Goal: Task Accomplishment & Management: Manage account settings

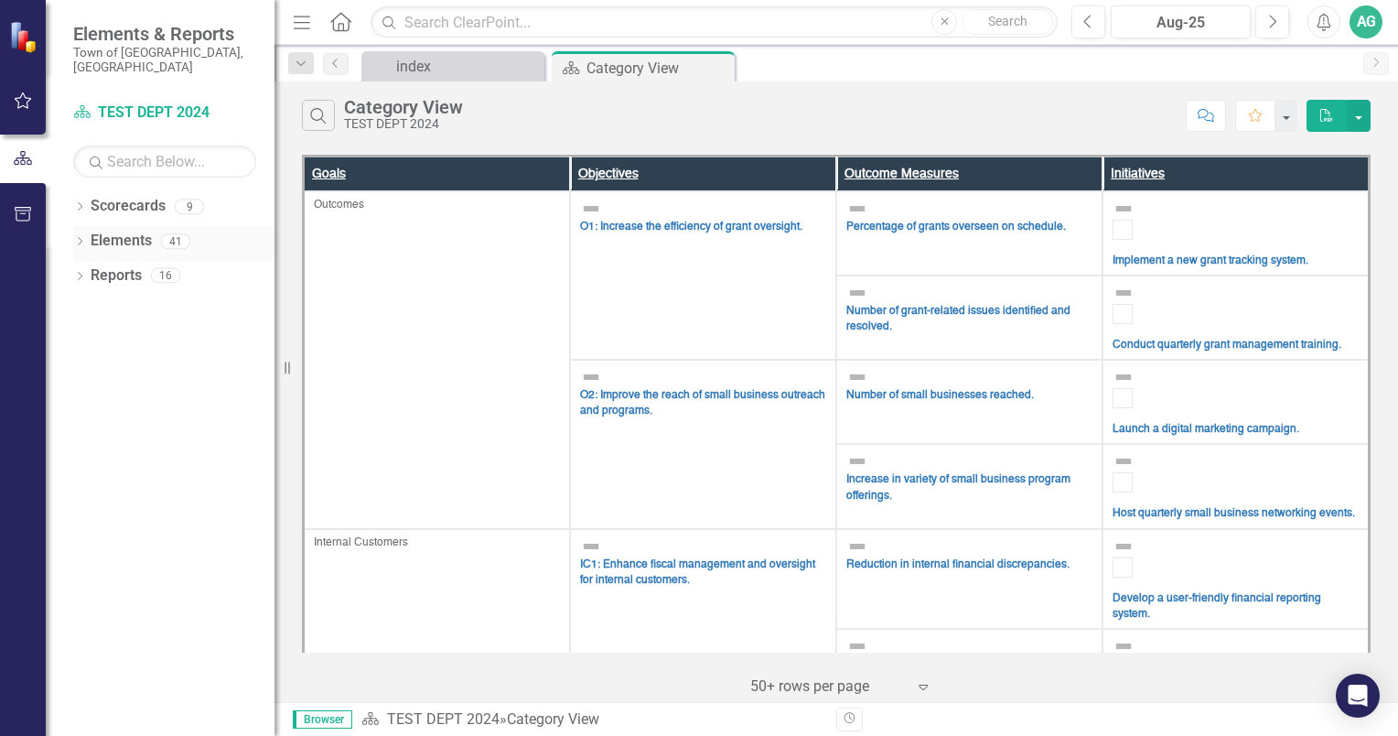
click at [77, 238] on icon "Dropdown" at bounding box center [79, 243] width 13 height 10
click at [83, 203] on icon "Dropdown" at bounding box center [79, 208] width 13 height 10
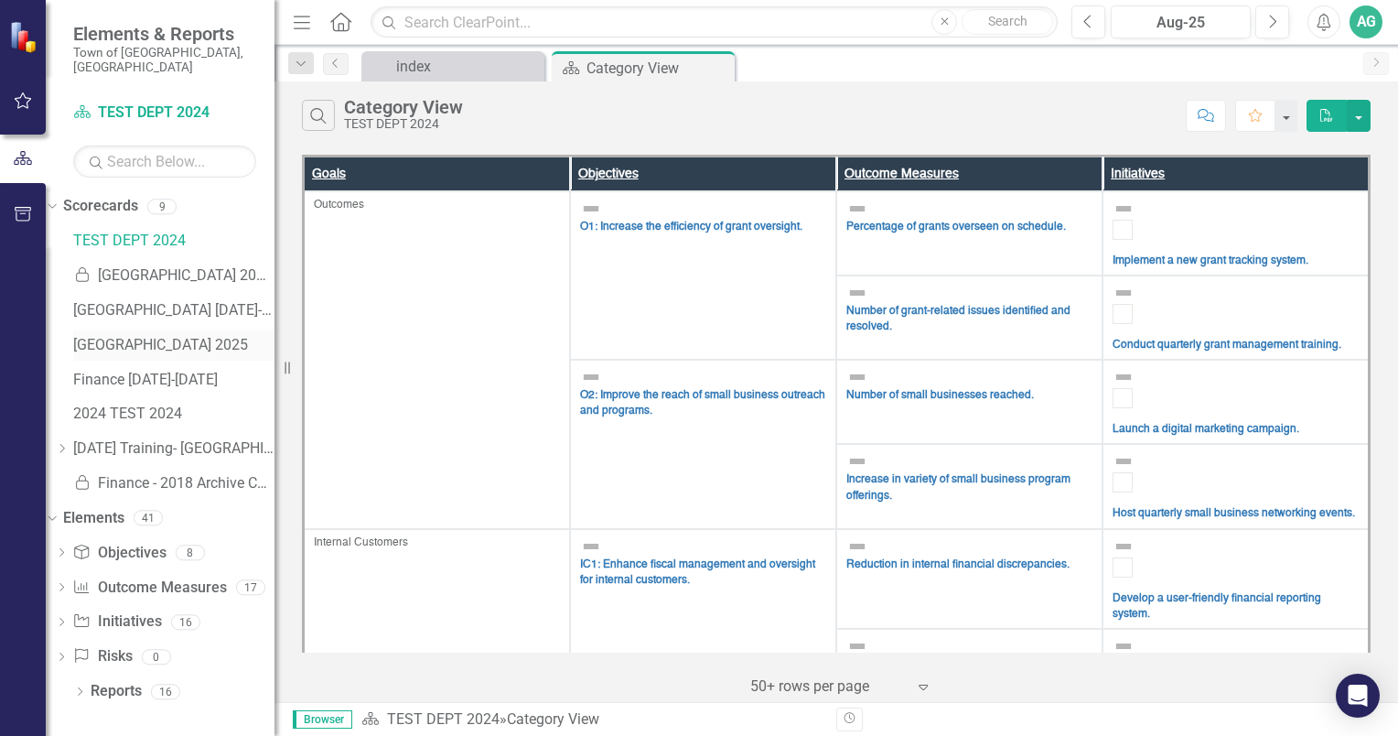
click at [146, 335] on link "[GEOGRAPHIC_DATA] 2025" at bounding box center [173, 345] width 201 height 21
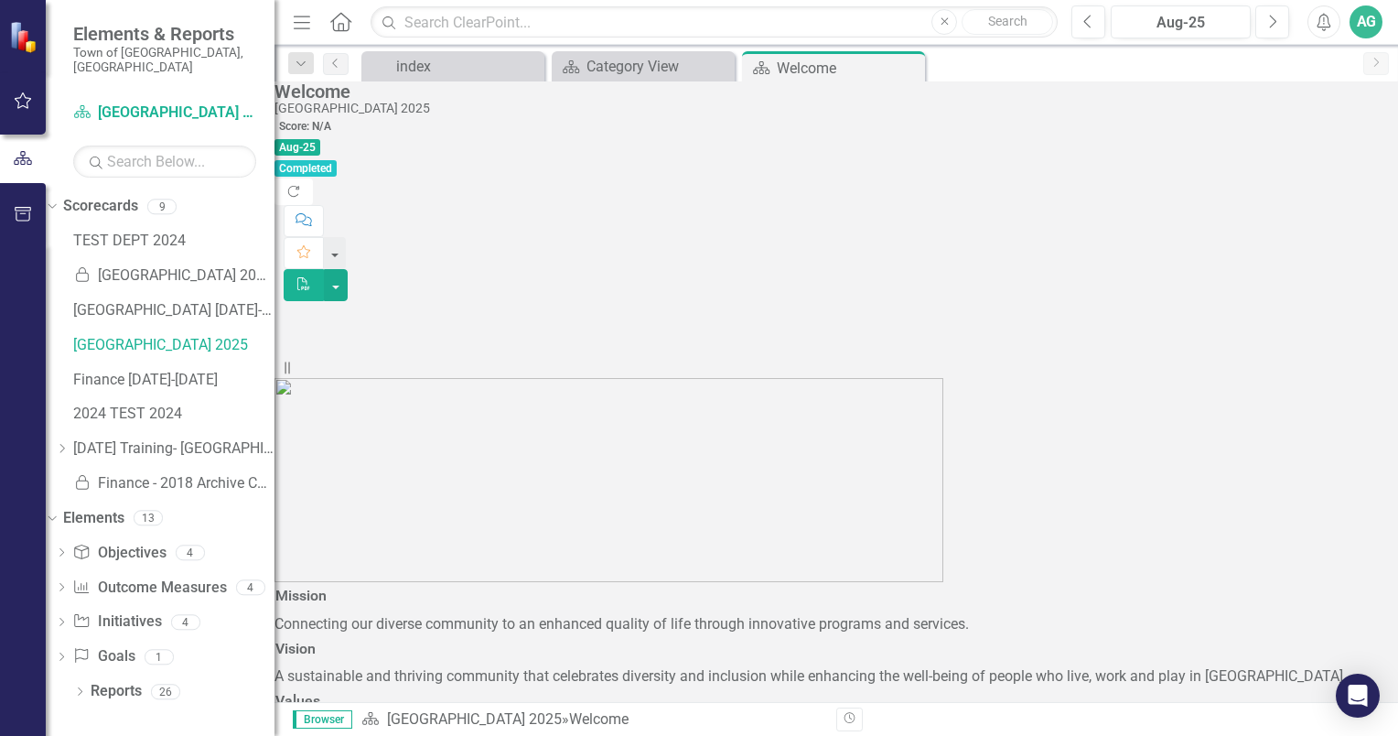
click at [1367, 13] on div "AG" at bounding box center [1366, 21] width 33 height 33
click at [1311, 65] on link "User Edit Profile" at bounding box center [1309, 56] width 145 height 34
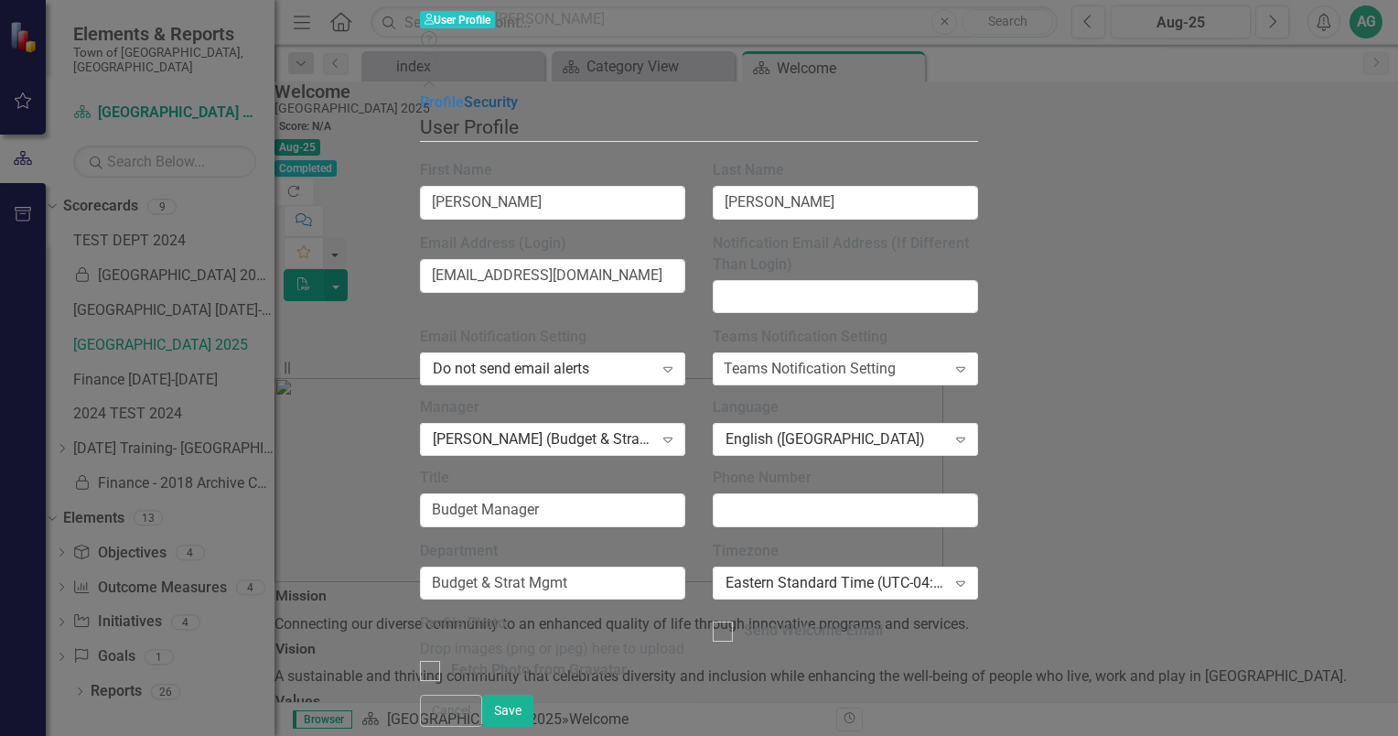
click at [464, 100] on link "Security" at bounding box center [491, 101] width 54 height 17
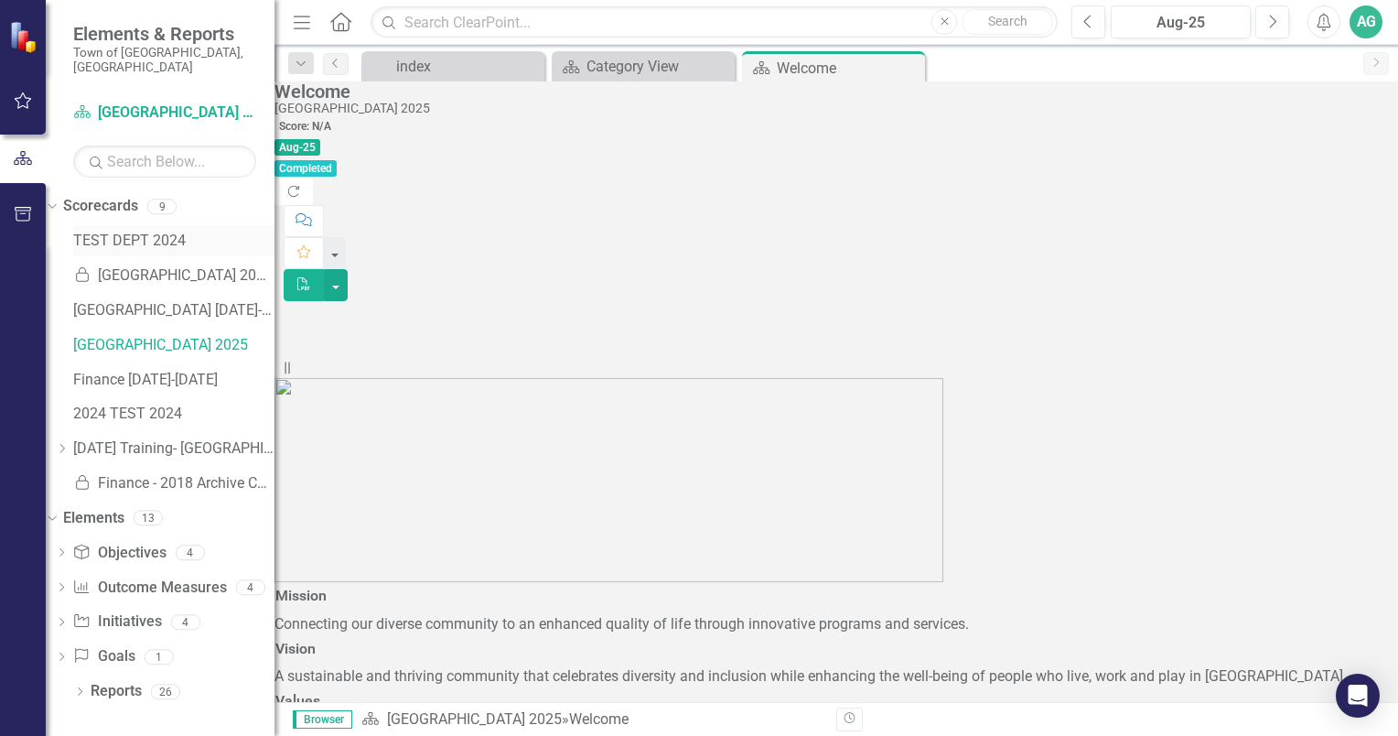
click at [177, 232] on link "TEST DEPT 2024" at bounding box center [173, 241] width 201 height 21
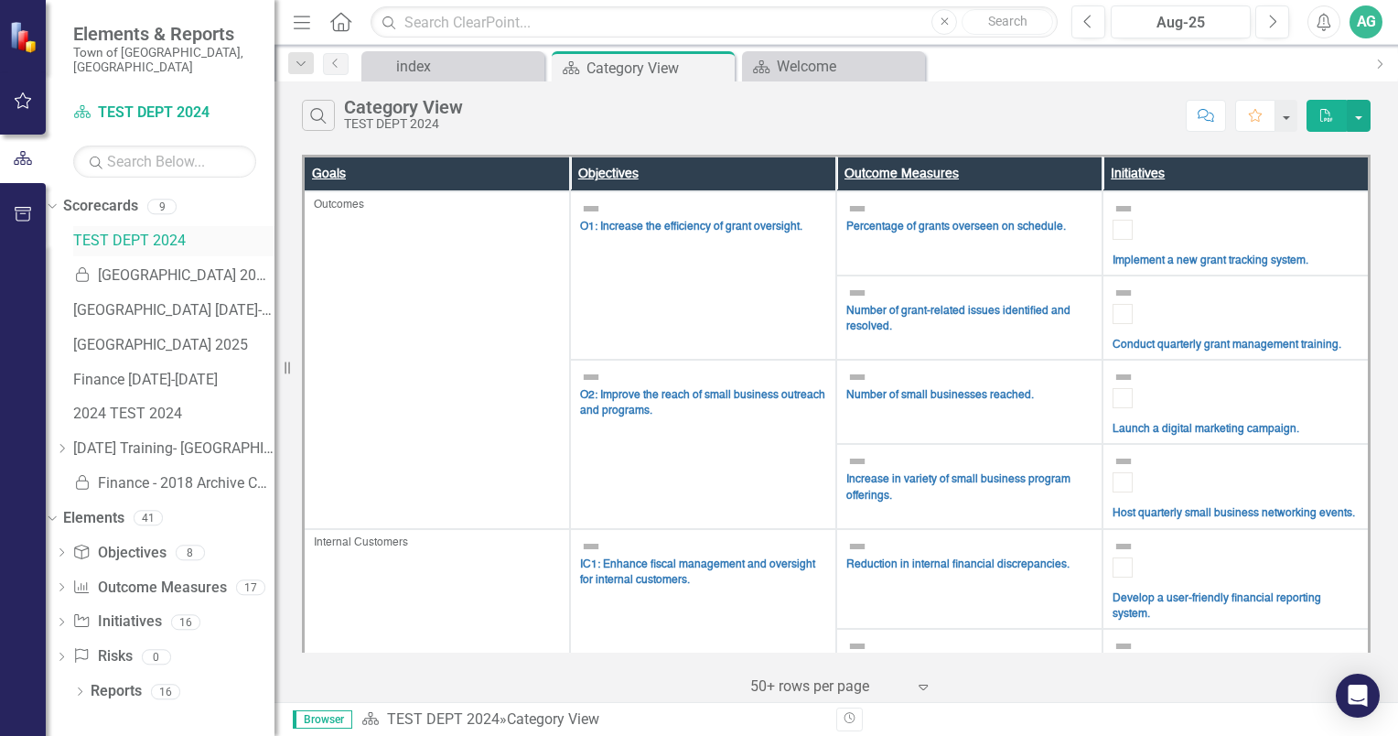
click at [177, 232] on link "TEST DEPT 2024" at bounding box center [173, 241] width 201 height 21
click at [921, 688] on icon at bounding box center [923, 687] width 9 height 5
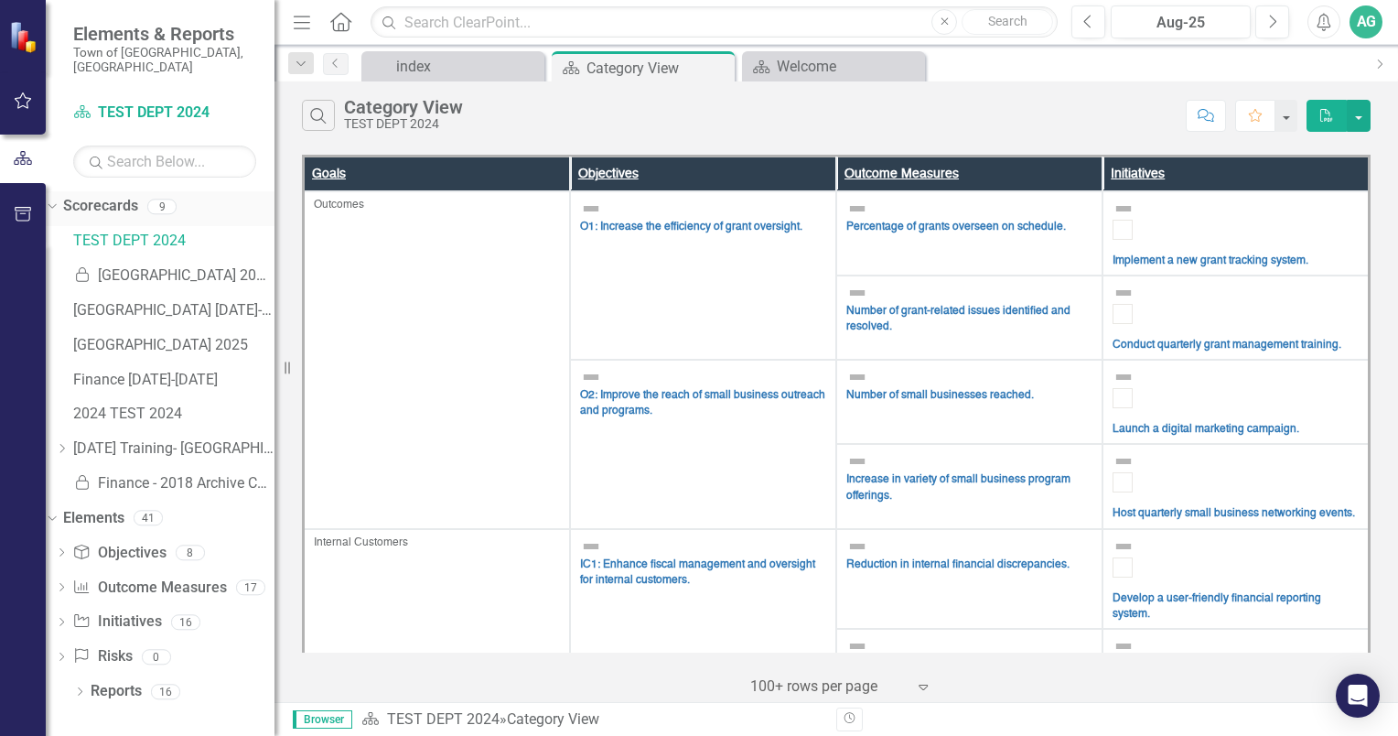
click at [84, 200] on div "Dropdown Scorecards 9" at bounding box center [160, 208] width 229 height 35
click at [55, 200] on icon "Dropdown" at bounding box center [50, 206] width 10 height 13
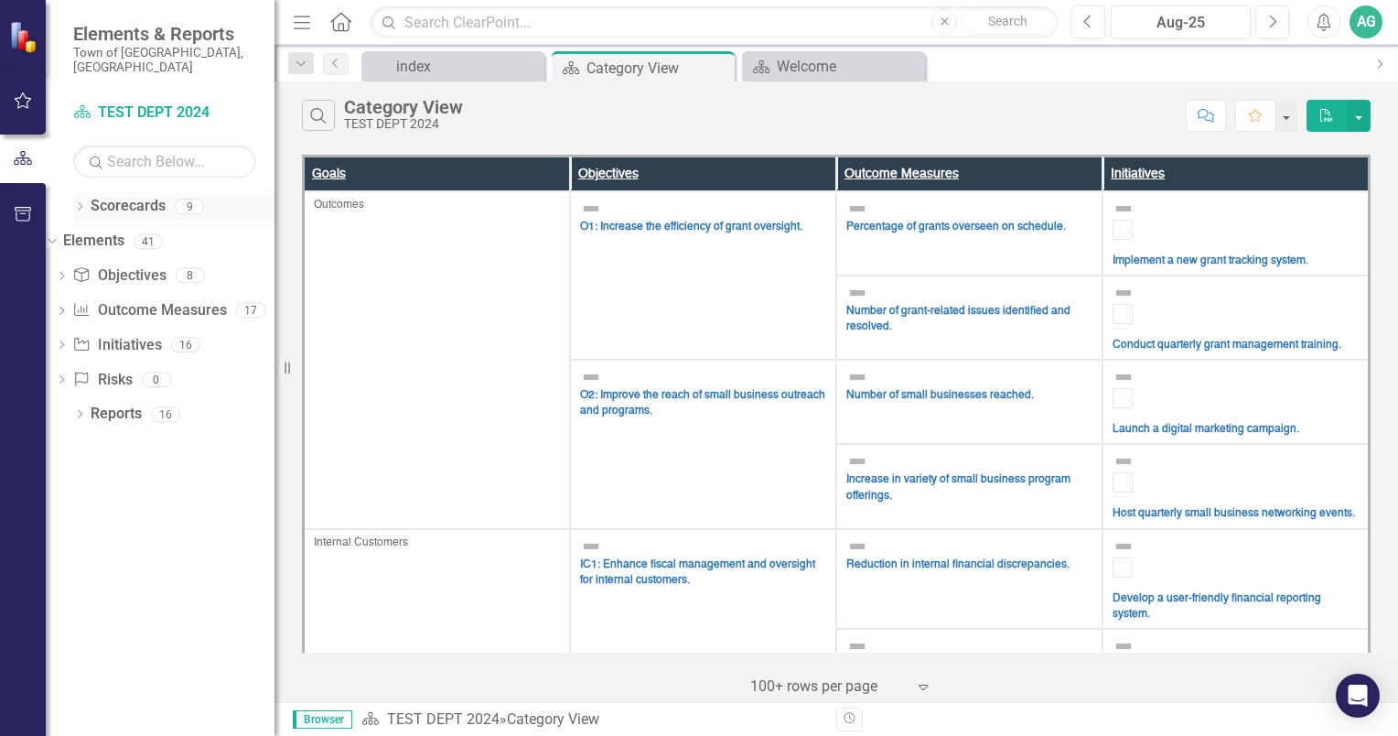
click at [77, 203] on icon "Dropdown" at bounding box center [79, 208] width 13 height 10
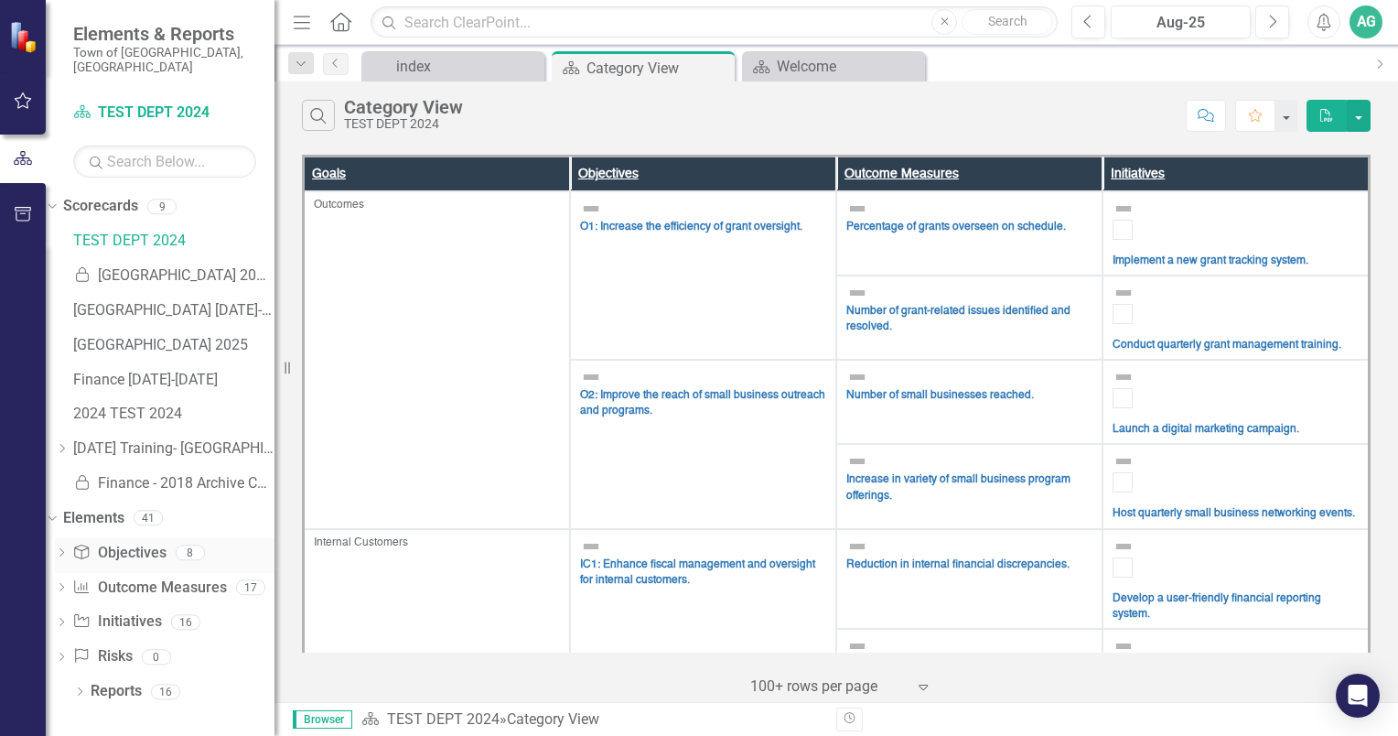
click at [166, 545] on link "Objective Objectives" at bounding box center [118, 553] width 93 height 21
click at [1322, 27] on icon "button" at bounding box center [1325, 22] width 14 height 18
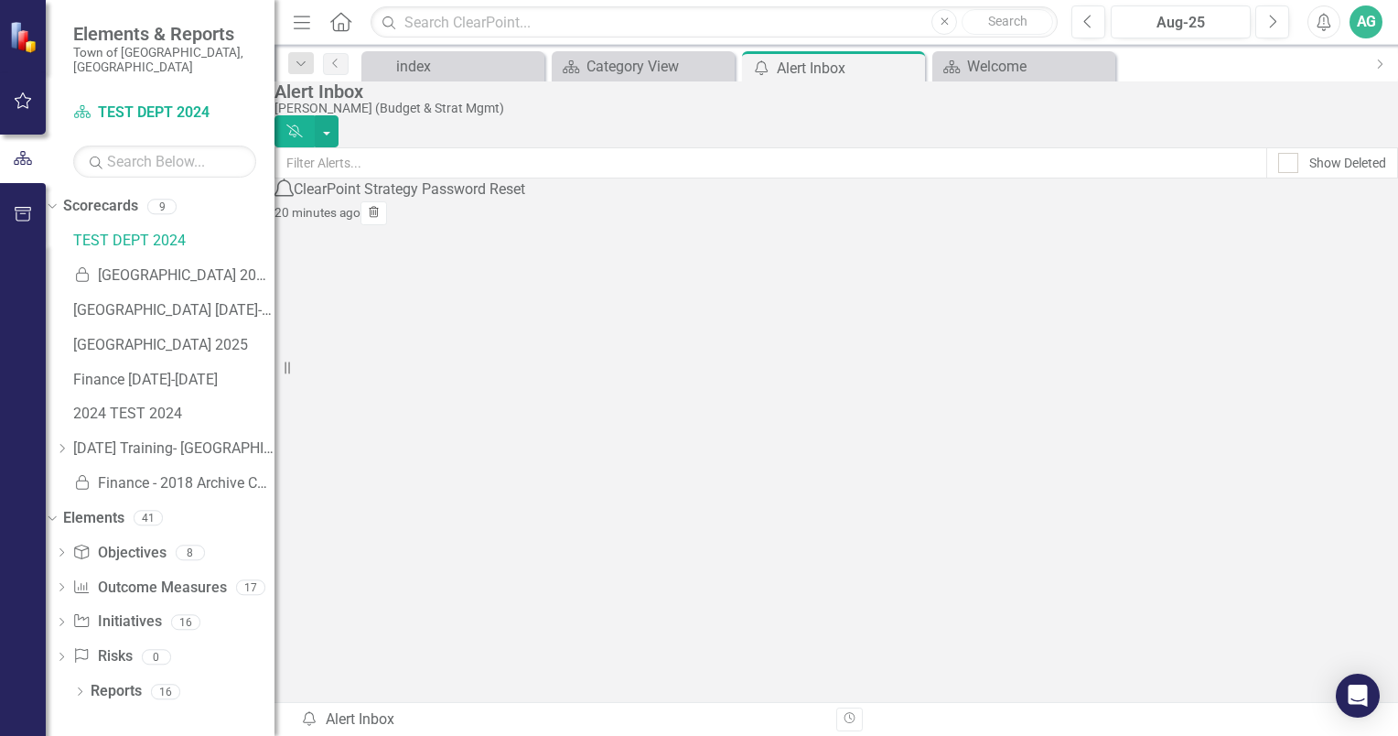
click at [381, 219] on icon "Trash" at bounding box center [374, 213] width 14 height 11
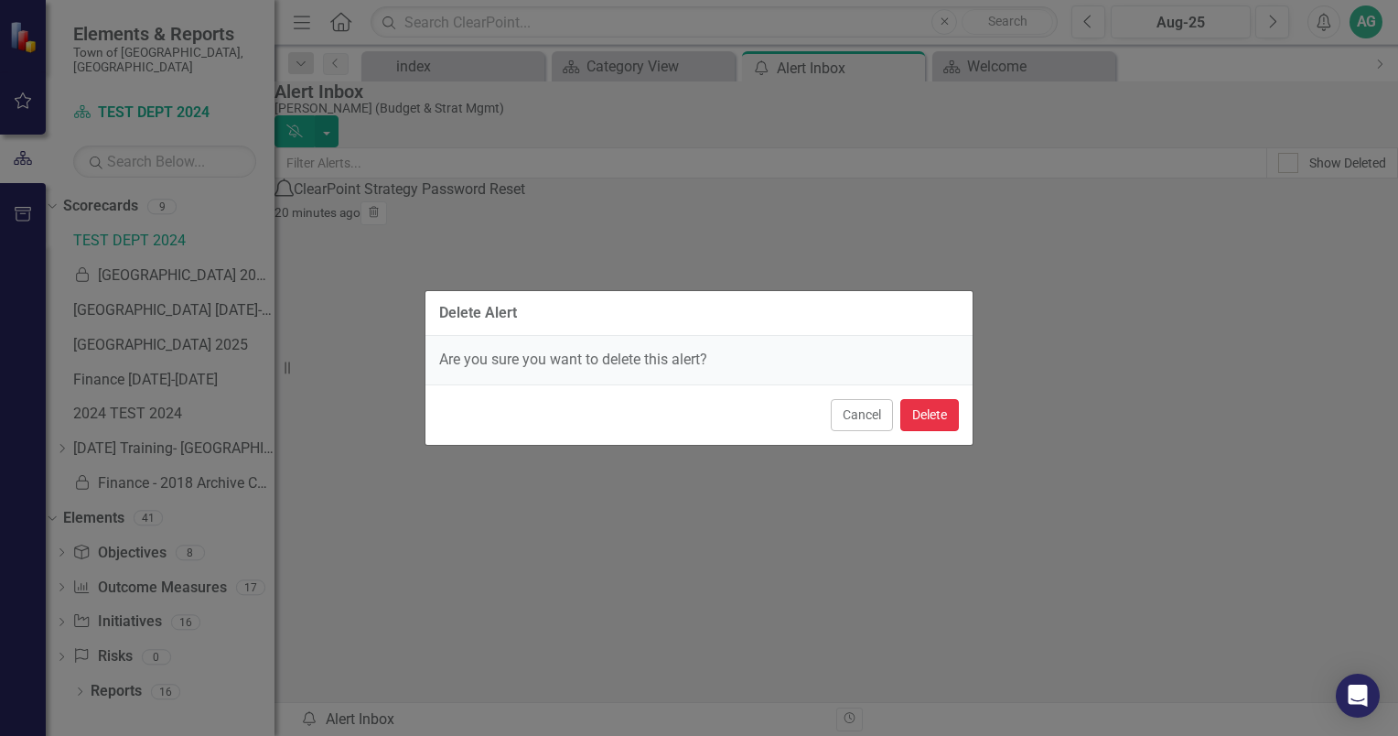
click at [939, 406] on button "Delete" at bounding box center [930, 415] width 59 height 32
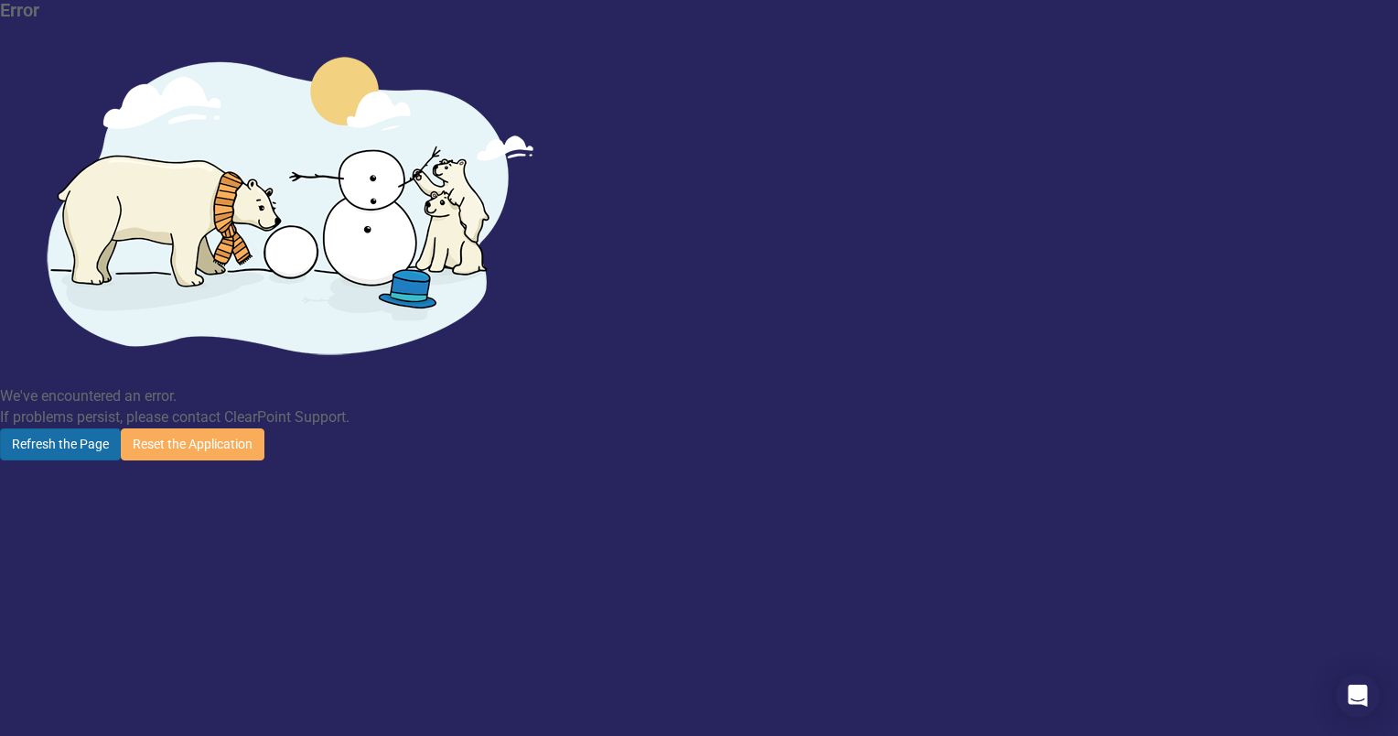
click at [121, 428] on button "Refresh the Page" at bounding box center [60, 444] width 121 height 32
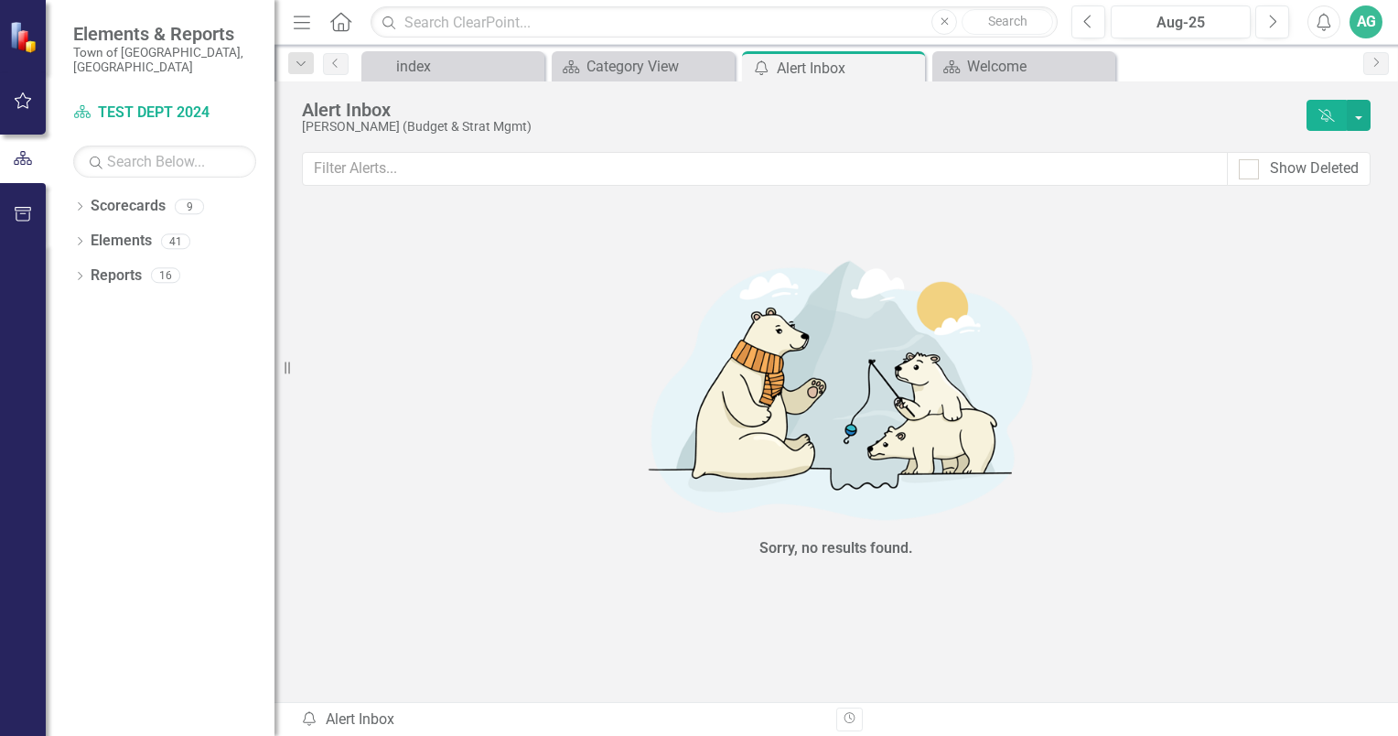
click at [1373, 24] on div "AG" at bounding box center [1366, 21] width 33 height 33
click at [1322, 135] on link "Help Support Center" at bounding box center [1309, 127] width 145 height 34
click at [1369, 22] on div "AG" at bounding box center [1366, 21] width 33 height 33
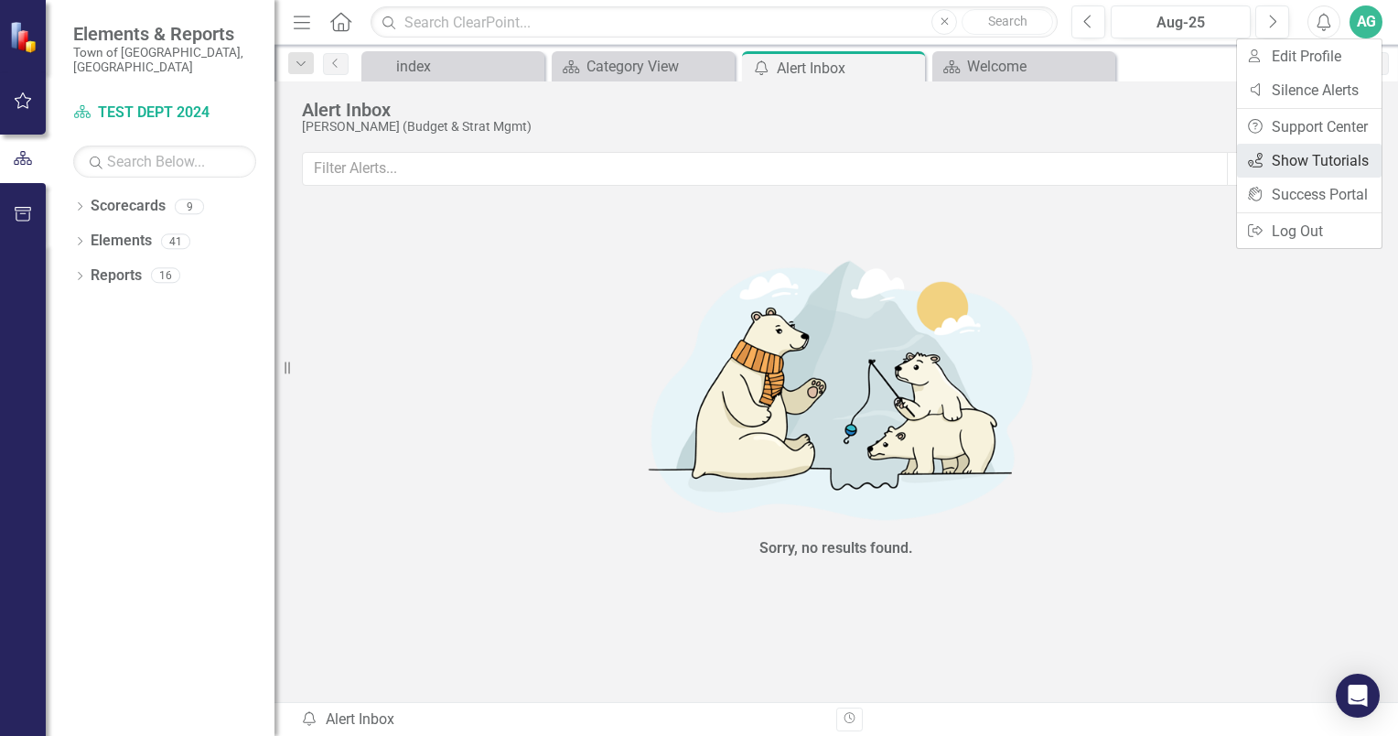
click at [1336, 161] on link "icon.tutorial Show Tutorials" at bounding box center [1309, 161] width 145 height 34
